Goal: Find specific page/section: Find specific page/section

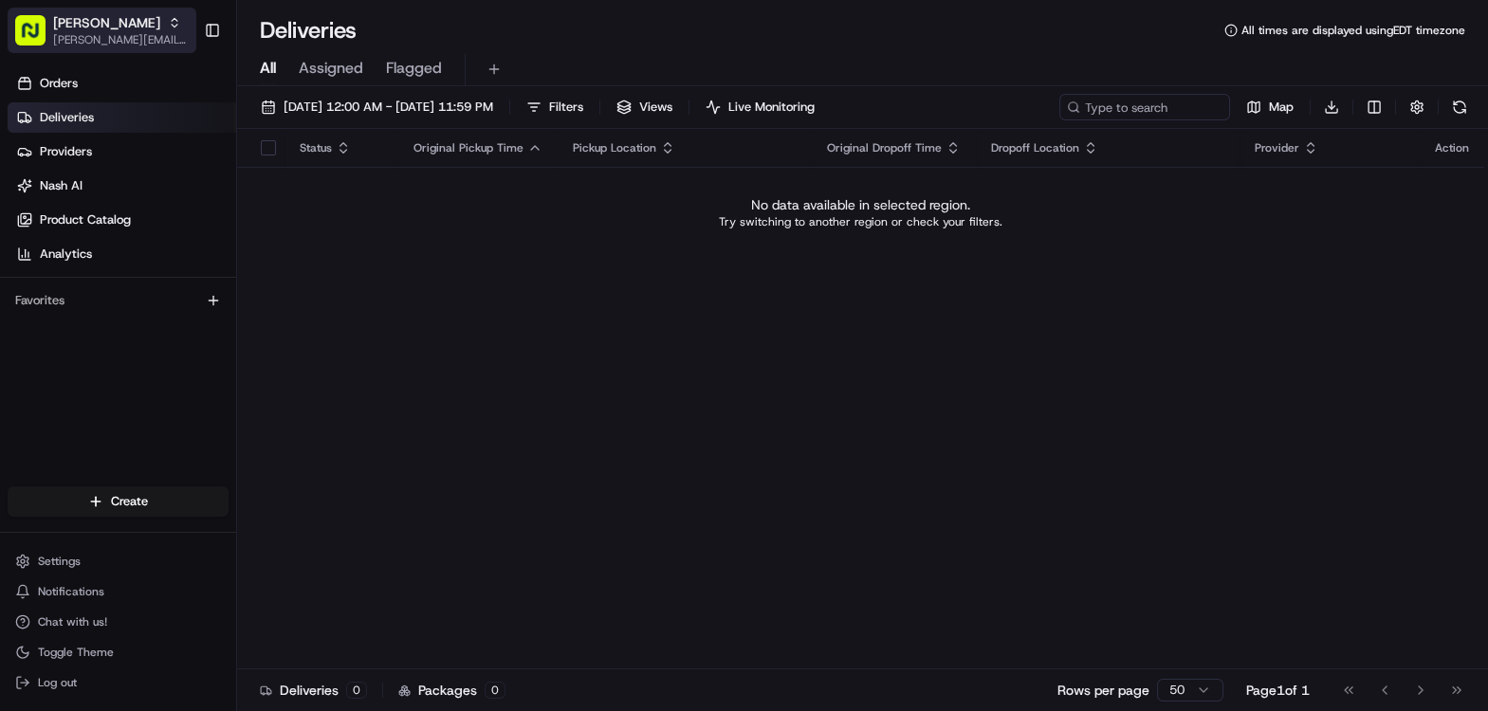
click at [102, 38] on span "[PERSON_NAME][EMAIL_ADDRESS][DOMAIN_NAME]" at bounding box center [121, 39] width 136 height 15
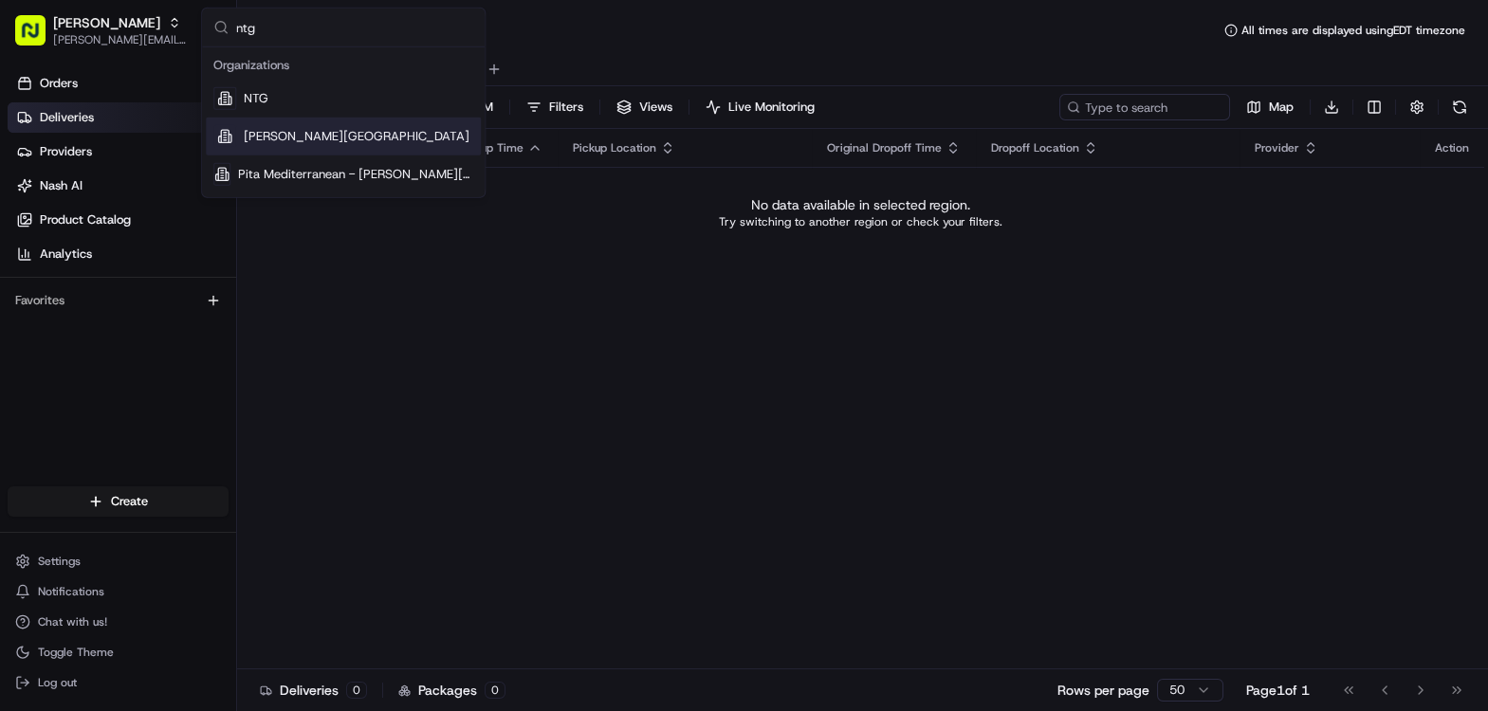
type input "ntg"
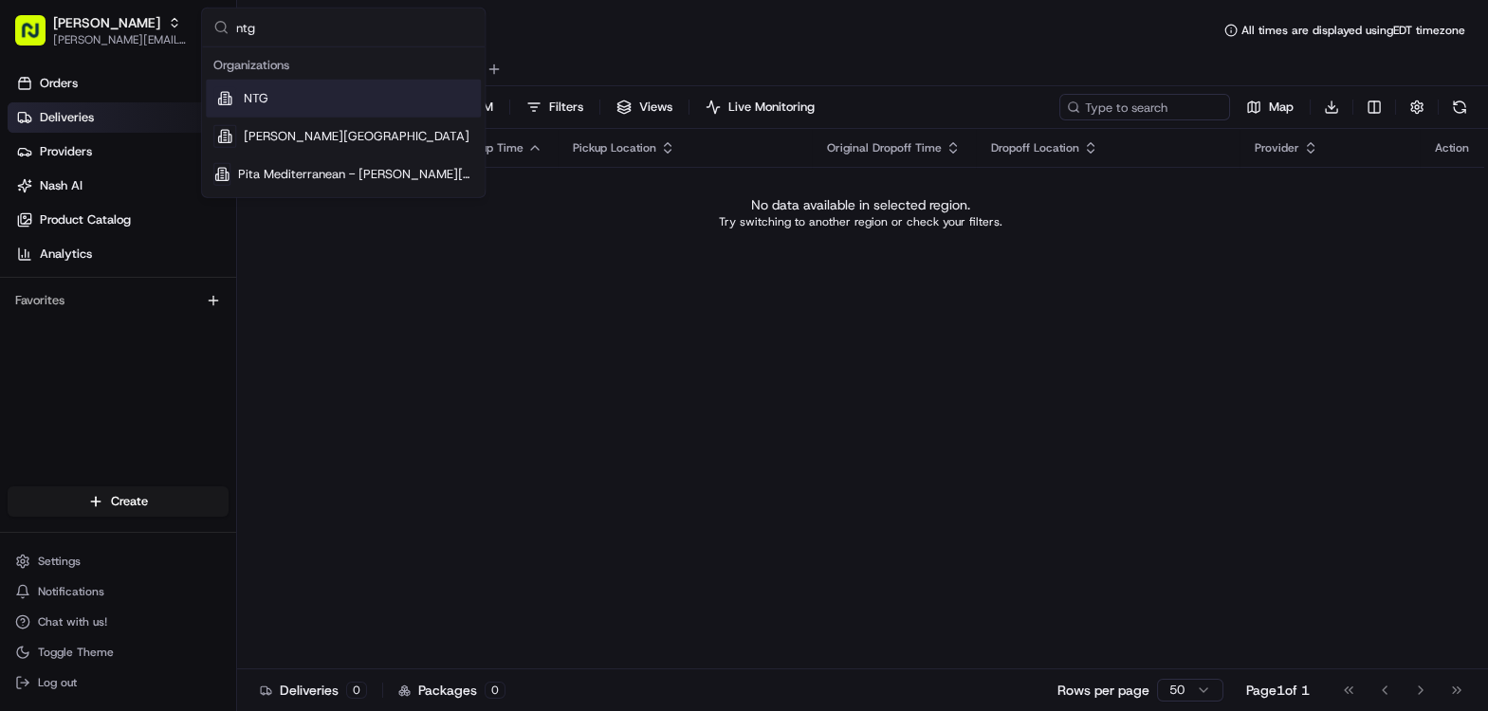
click at [287, 105] on div "NTG" at bounding box center [343, 99] width 275 height 38
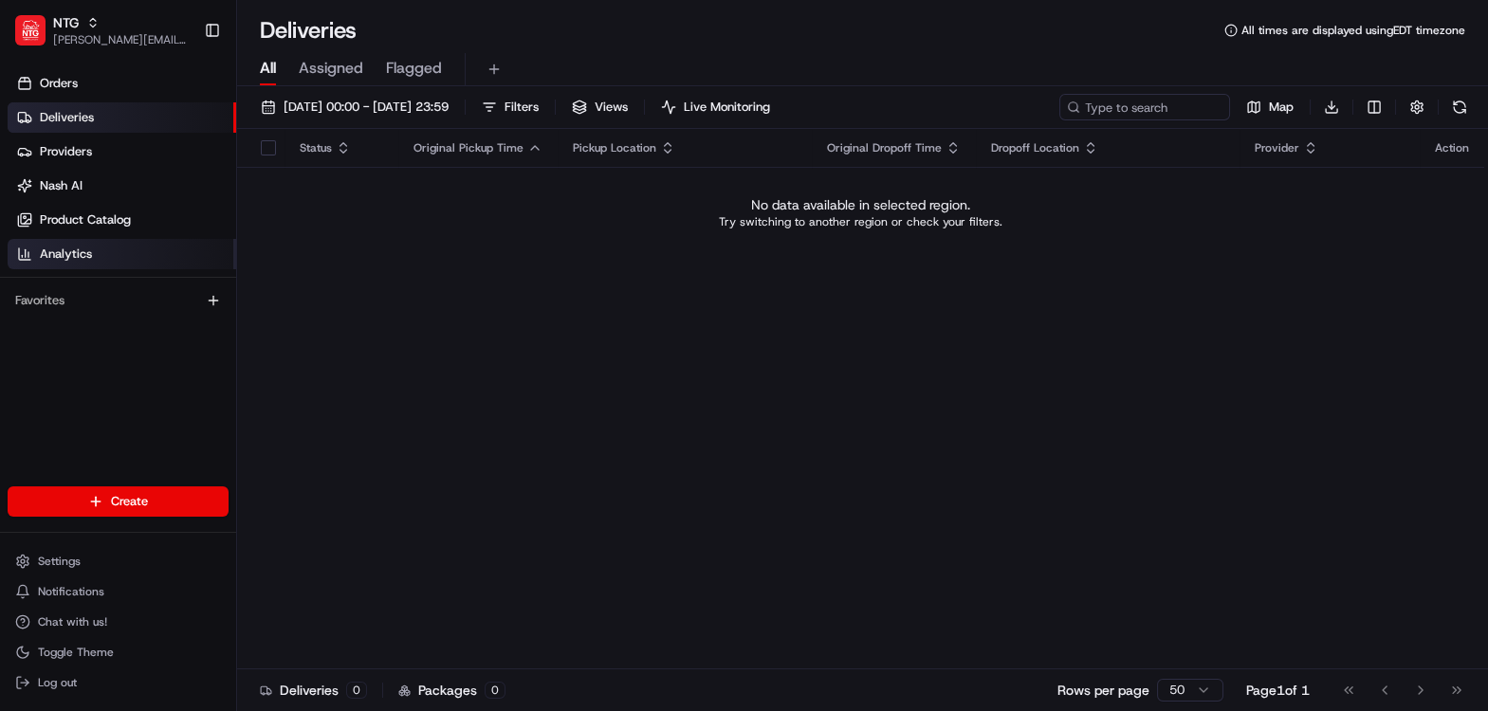
click at [83, 253] on span "Analytics" at bounding box center [66, 254] width 52 height 17
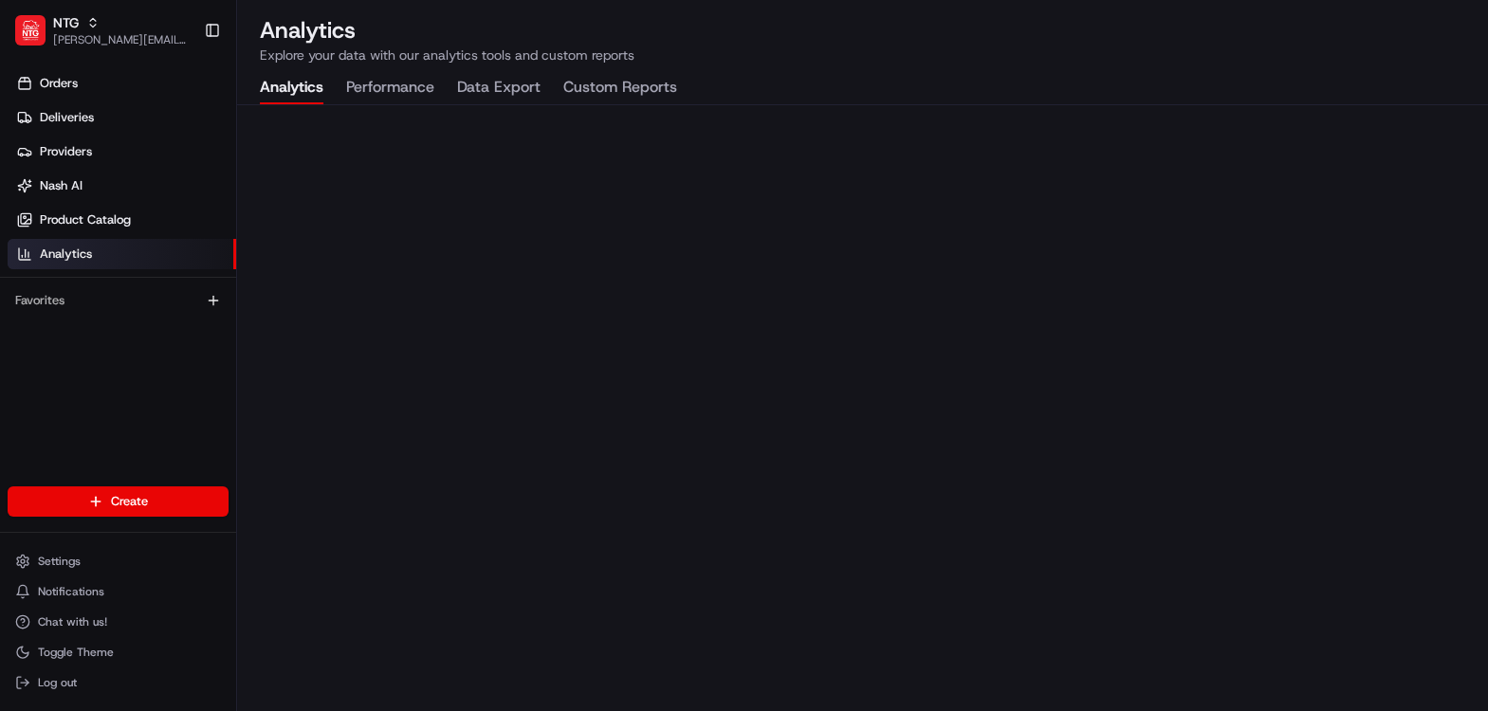
click at [502, 88] on button "Data Export" at bounding box center [498, 88] width 83 height 32
